Goal: Find specific page/section: Find specific page/section

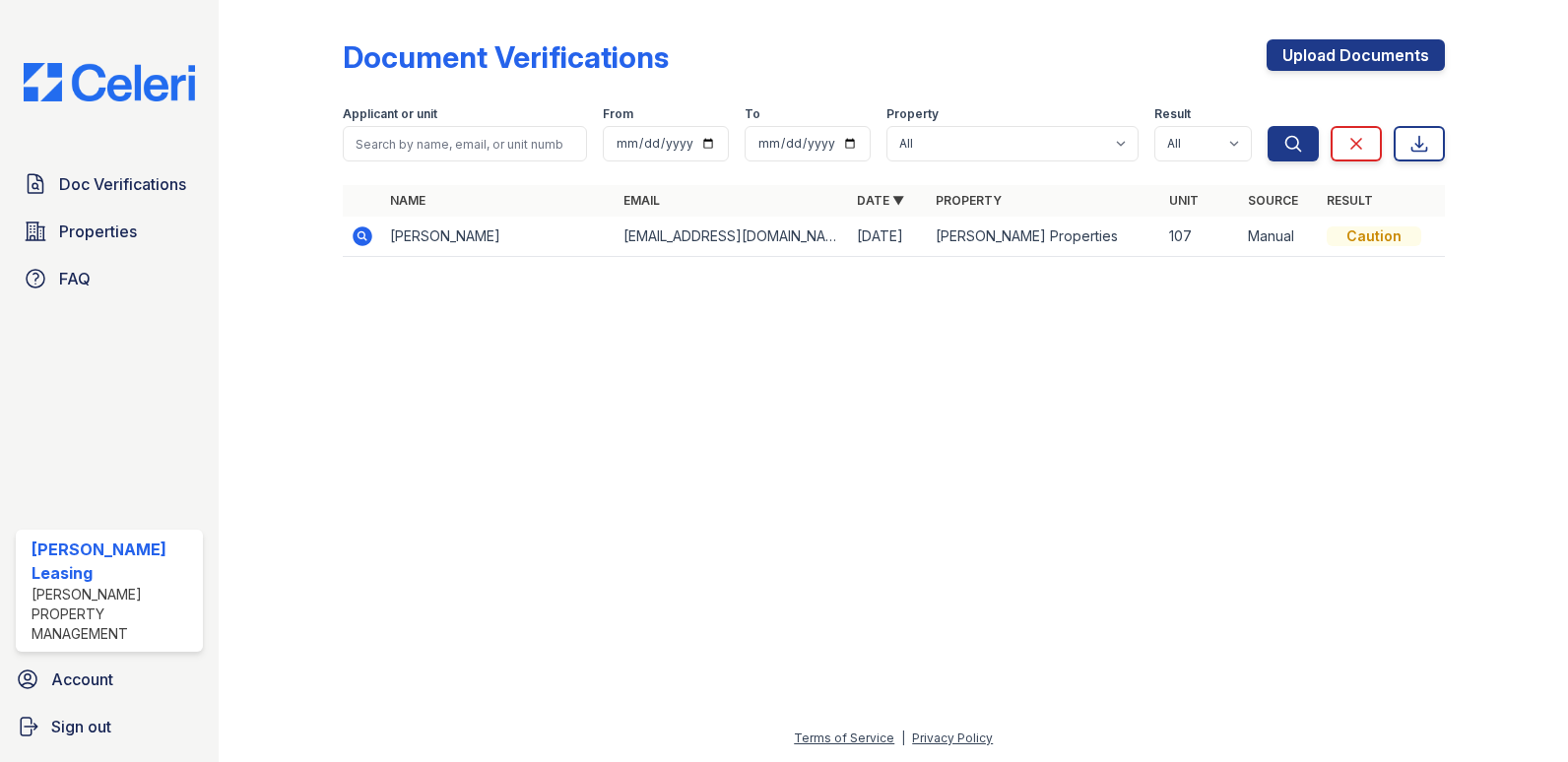
click at [1371, 248] on td "Caution" at bounding box center [1382, 237] width 126 height 41
click at [1374, 230] on div "Caution" at bounding box center [1374, 237] width 95 height 20
click at [843, 212] on th "Email" at bounding box center [732, 201] width 234 height 32
click at [450, 243] on td "[PERSON_NAME]" at bounding box center [498, 237] width 234 height 41
click at [700, 228] on td "[EMAIL_ADDRESS][DOMAIN_NAME]" at bounding box center [732, 237] width 234 height 41
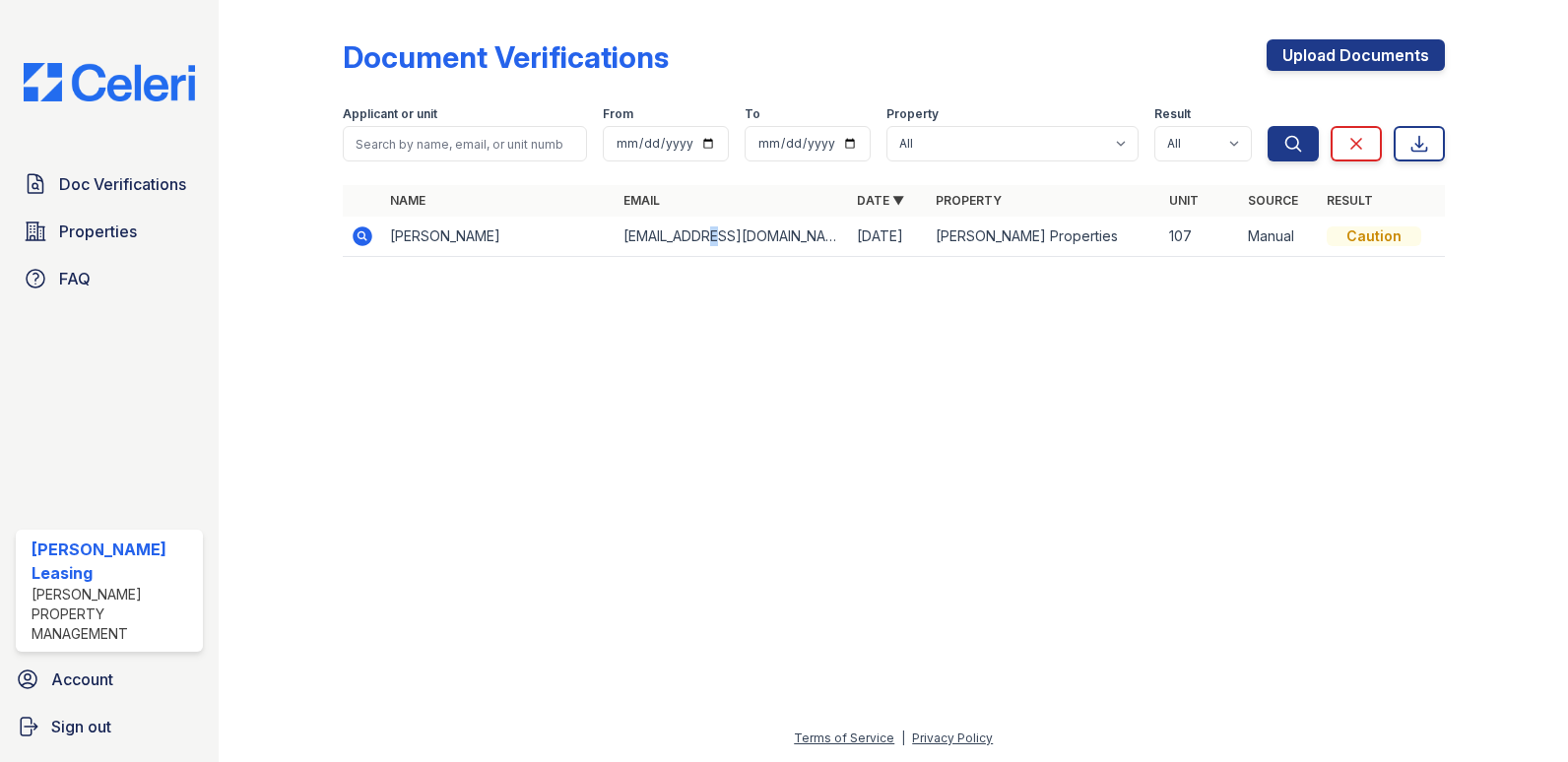
click at [700, 228] on td "[EMAIL_ADDRESS][DOMAIN_NAME]" at bounding box center [732, 237] width 234 height 41
click at [121, 237] on span "Properties" at bounding box center [98, 232] width 78 height 24
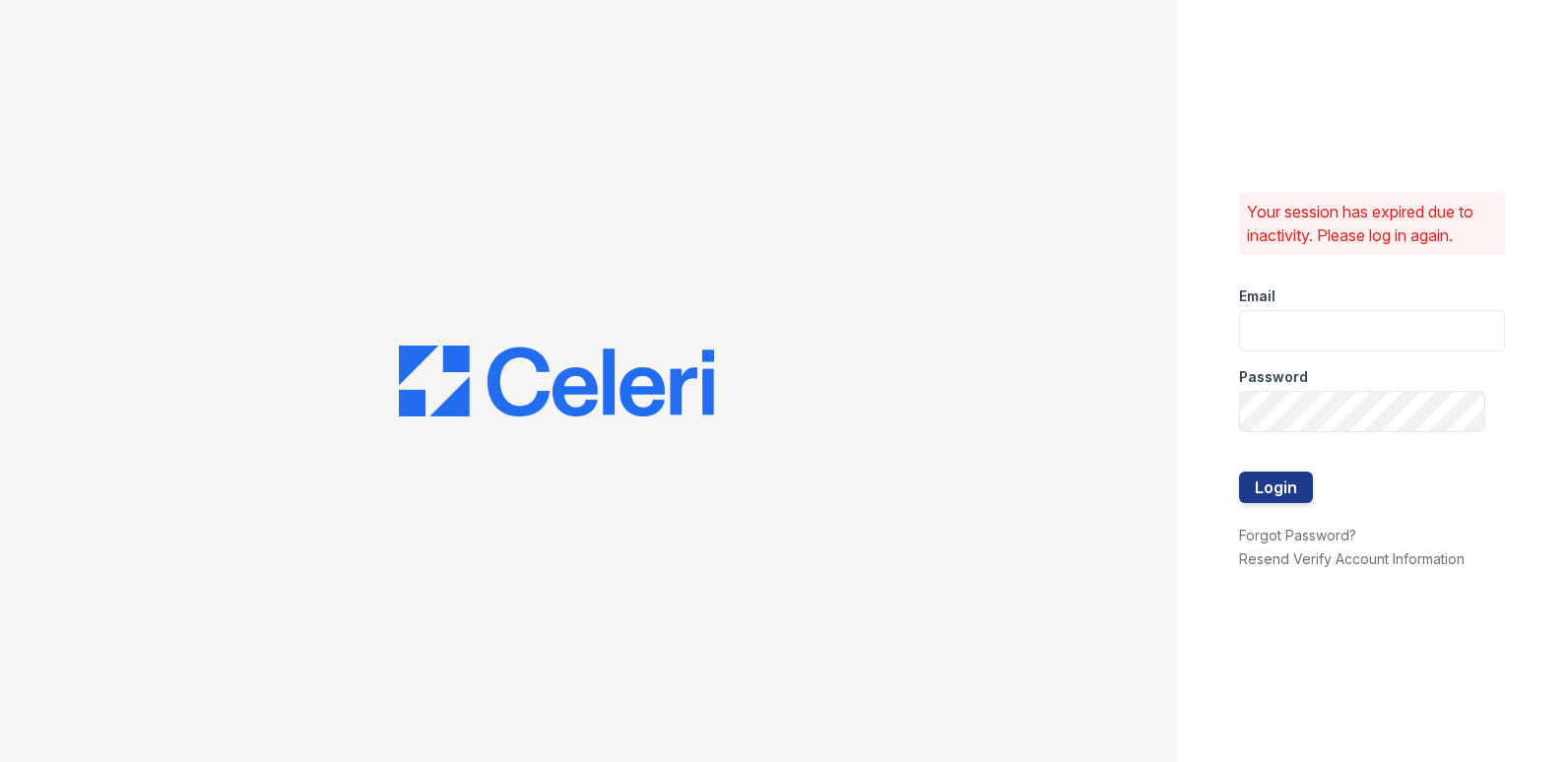
type input "Leasing@propmanage.com"
click at [1270, 469] on div at bounding box center [1372, 453] width 266 height 40
click at [1272, 474] on button "Login" at bounding box center [1276, 487] width 74 height 32
